Goal: Task Accomplishment & Management: Use online tool/utility

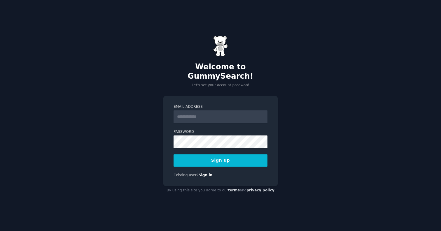
click at [198, 114] on input "Email Address" at bounding box center [221, 117] width 94 height 13
type input "**********"
click at [246, 159] on button "Sign up" at bounding box center [221, 161] width 94 height 12
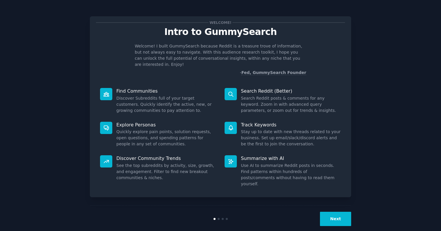
click at [329, 212] on button "Next" at bounding box center [335, 219] width 31 height 14
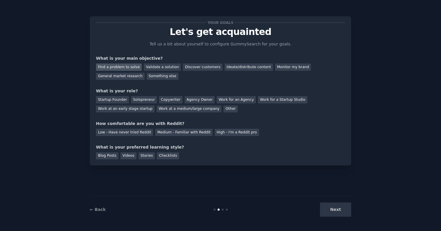
click at [130, 67] on div "Find a problem to solve" at bounding box center [119, 67] width 46 height 7
click at [183, 69] on div "Discover customers" at bounding box center [202, 67] width 39 height 7
click at [128, 68] on div "Find a problem to solve" at bounding box center [119, 67] width 46 height 7
click at [134, 76] on div "General market research" at bounding box center [120, 76] width 49 height 7
click at [135, 68] on div "Find a problem to solve" at bounding box center [119, 67] width 46 height 7
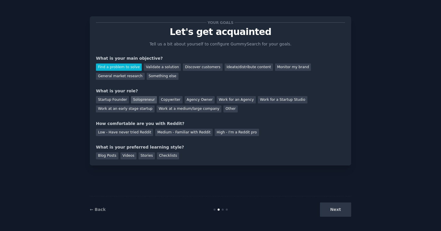
click at [142, 101] on div "Solopreneur" at bounding box center [144, 99] width 26 height 7
click at [140, 109] on div "Work at an early stage startup" at bounding box center [125, 109] width 59 height 7
click at [140, 100] on div "Solopreneur" at bounding box center [144, 99] width 26 height 7
click at [181, 132] on div "Medium - Familiar with Reddit" at bounding box center [183, 132] width 57 height 7
click at [342, 214] on div "Next" at bounding box center [307, 210] width 87 height 14
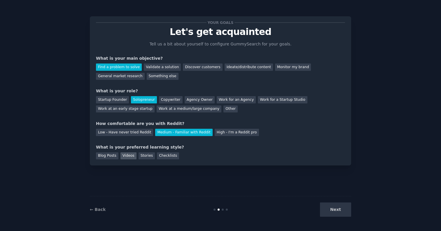
click at [128, 157] on div "Videos" at bounding box center [129, 156] width 16 height 7
click at [148, 157] on div "Stories" at bounding box center [147, 156] width 16 height 7
click at [132, 157] on div "Videos" at bounding box center [129, 156] width 16 height 7
click at [111, 155] on div "Blog Posts" at bounding box center [107, 156] width 22 height 7
click at [329, 209] on button "Next" at bounding box center [335, 210] width 31 height 14
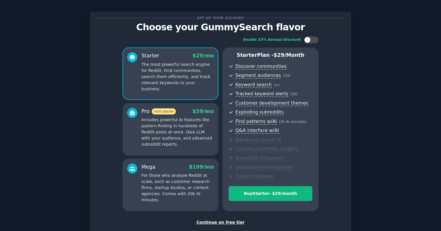
scroll to position [1, 0]
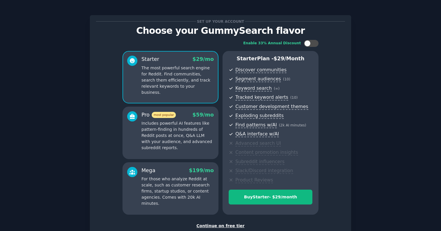
click at [307, 47] on div "Enable 33% Annual Discount Starter $ 29 /mo The most powerful search engine for…" at bounding box center [220, 127] width 249 height 183
click at [307, 43] on div at bounding box center [307, 43] width 6 height 6
click at [306, 43] on icon at bounding box center [307, 43] width 3 height 3
checkbox input "false"
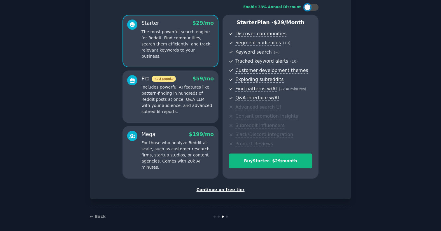
scroll to position [40, 0]
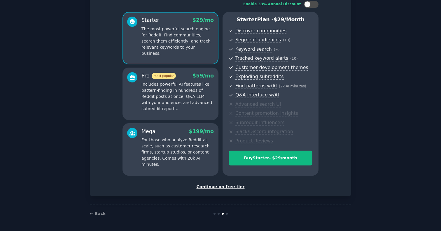
click at [231, 188] on div "Continue on free tier" at bounding box center [220, 187] width 249 height 6
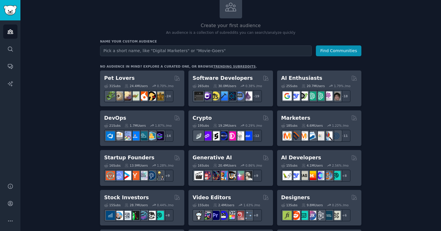
scroll to position [40, 0]
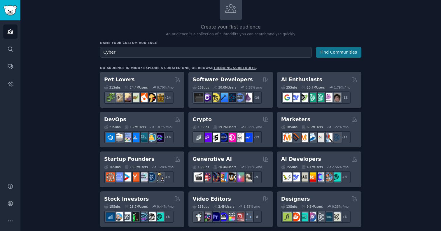
type input "Cyber"
click at [334, 57] on button "Find Communities" at bounding box center [339, 52] width 46 height 11
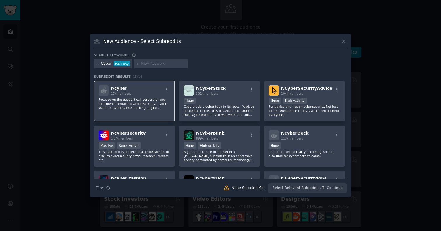
click at [148, 107] on p "Focused on the geopolitical, corporate, and intelligence impact of Cyber Securi…" at bounding box center [135, 104] width 72 height 12
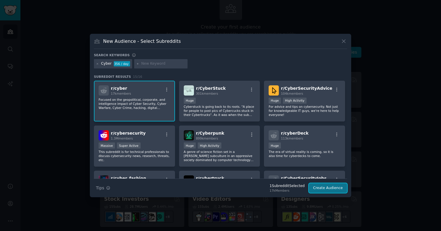
click at [322, 189] on button "Create Audience" at bounding box center [328, 189] width 39 height 10
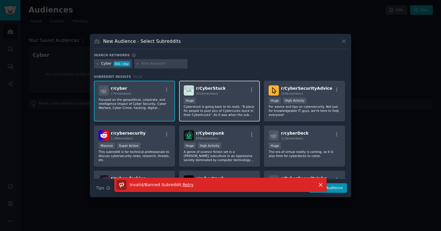
click at [239, 110] on p "Cyberstuck is going back to its roots. "A place for people to post pics of Cybe…" at bounding box center [220, 111] width 72 height 12
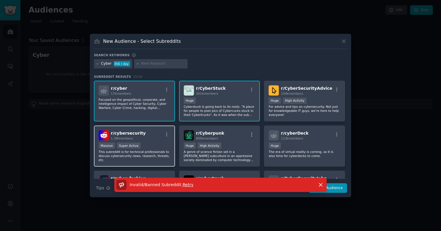
click at [139, 153] on p "This subreddit is for technical professionals to discuss cybersecurity news, re…" at bounding box center [135, 156] width 72 height 12
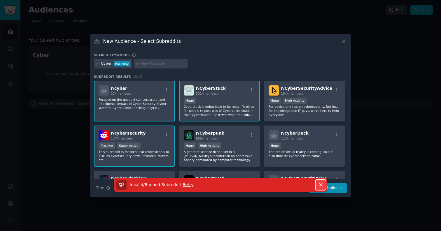
click at [321, 187] on icon "button" at bounding box center [321, 185] width 6 height 6
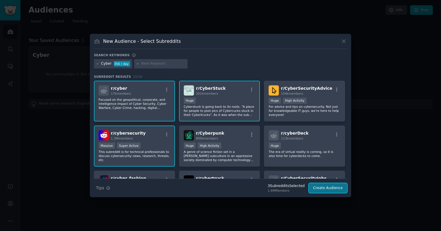
click at [333, 190] on button "Create Audience" at bounding box center [328, 189] width 39 height 10
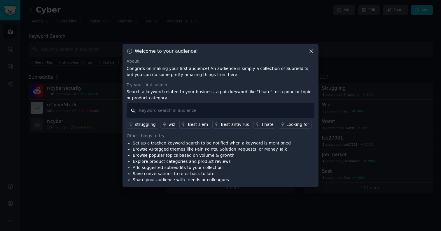
click at [216, 112] on input "text" at bounding box center [221, 110] width 188 height 15
type input "S"
type input "I hate"
click at [287, 123] on div "Looking for" at bounding box center [298, 125] width 23 height 6
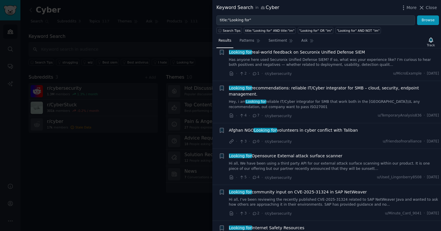
scroll to position [487, 0]
